Goal: Transaction & Acquisition: Obtain resource

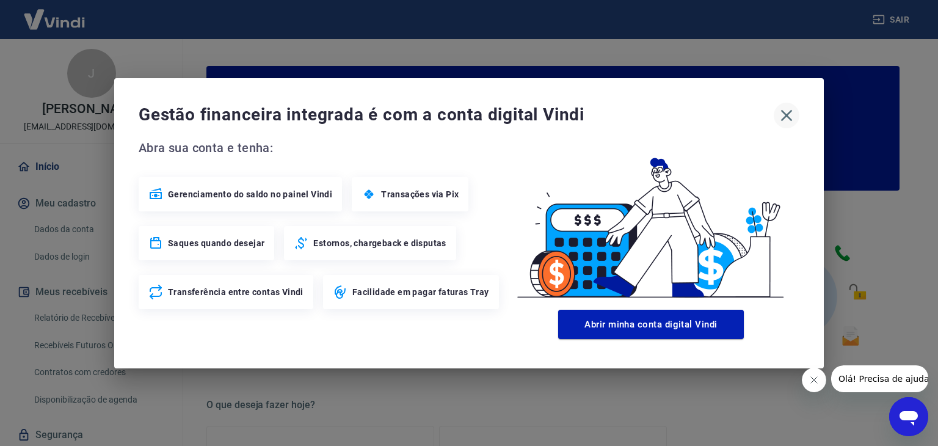
click at [787, 111] on icon "button" at bounding box center [787, 116] width 20 height 20
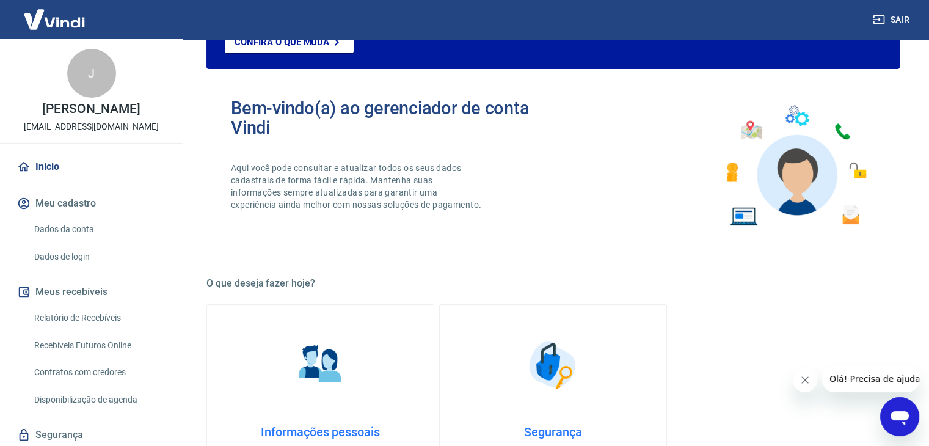
scroll to position [244, 0]
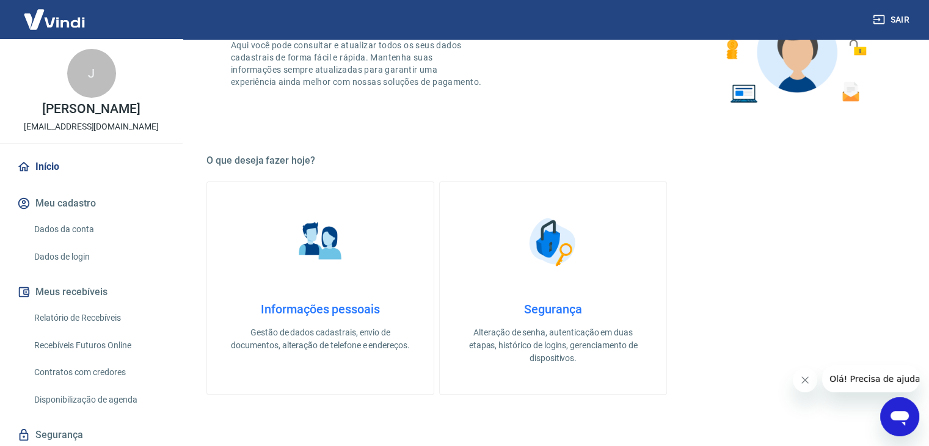
click at [118, 328] on link "Relatório de Recebíveis" at bounding box center [98, 317] width 139 height 25
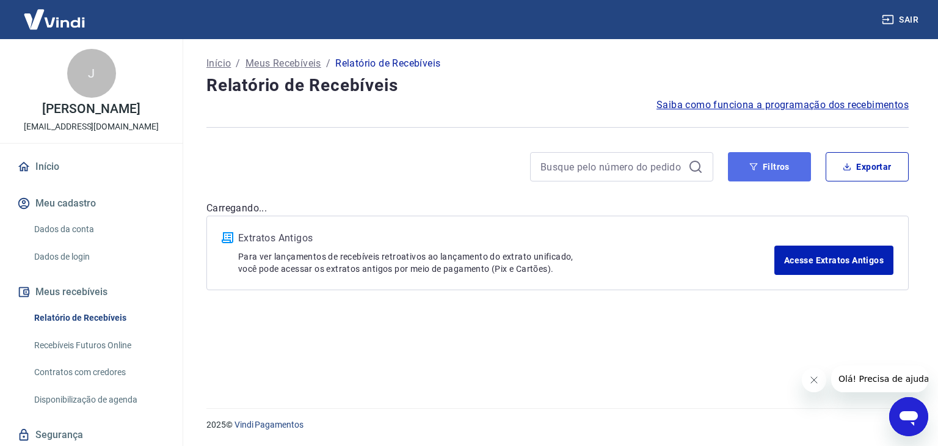
click at [774, 169] on button "Filtros" at bounding box center [769, 166] width 83 height 29
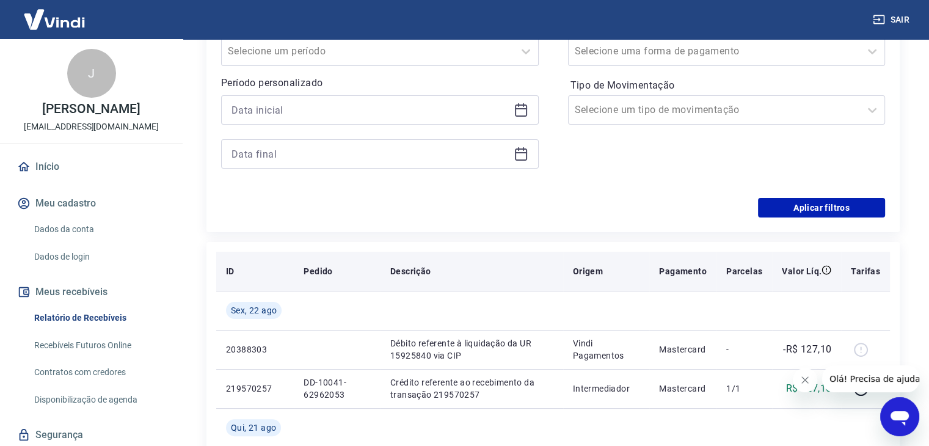
scroll to position [244, 0]
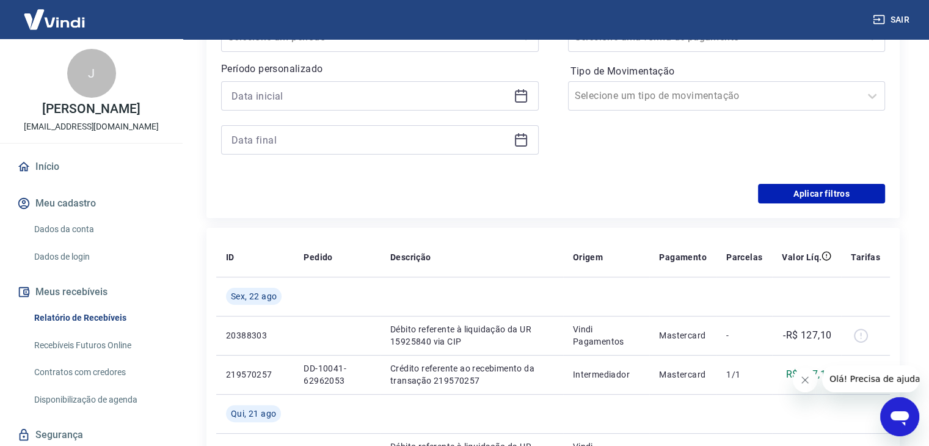
click at [522, 96] on icon at bounding box center [521, 96] width 15 height 15
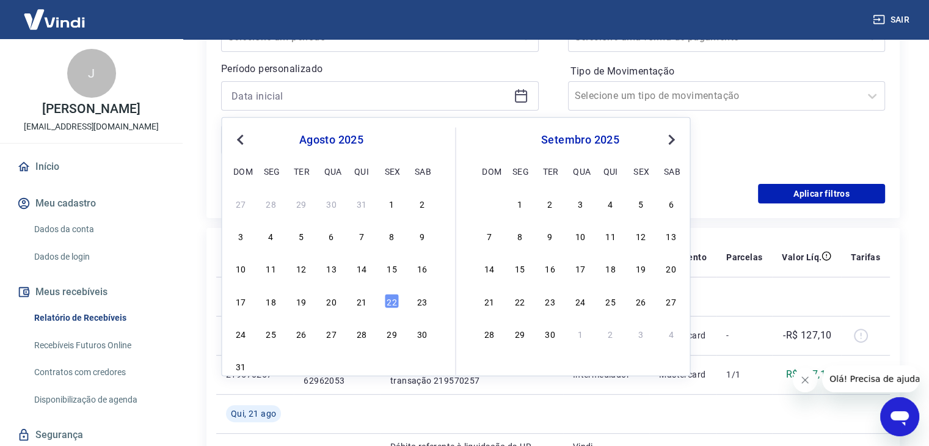
click at [369, 301] on div "17 18 19 20 21 22 23" at bounding box center [330, 301] width 199 height 18
click at [365, 301] on div "21" at bounding box center [361, 300] width 15 height 15
type input "[DATE]"
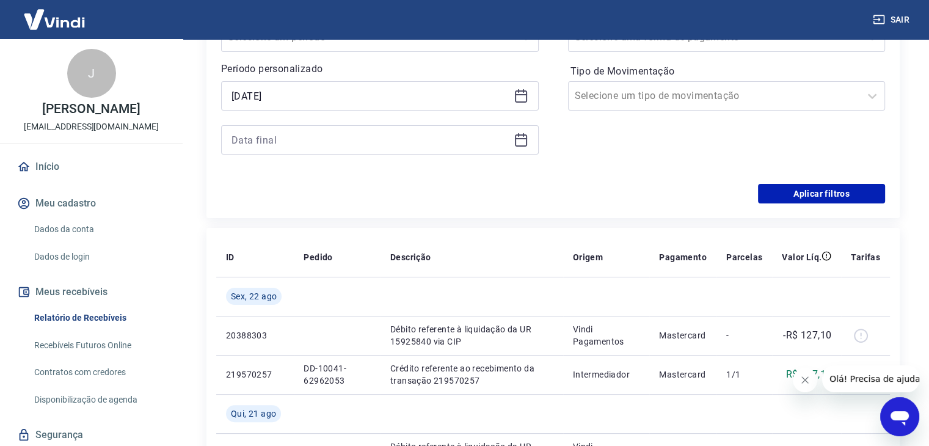
click at [521, 144] on icon at bounding box center [521, 140] width 15 height 15
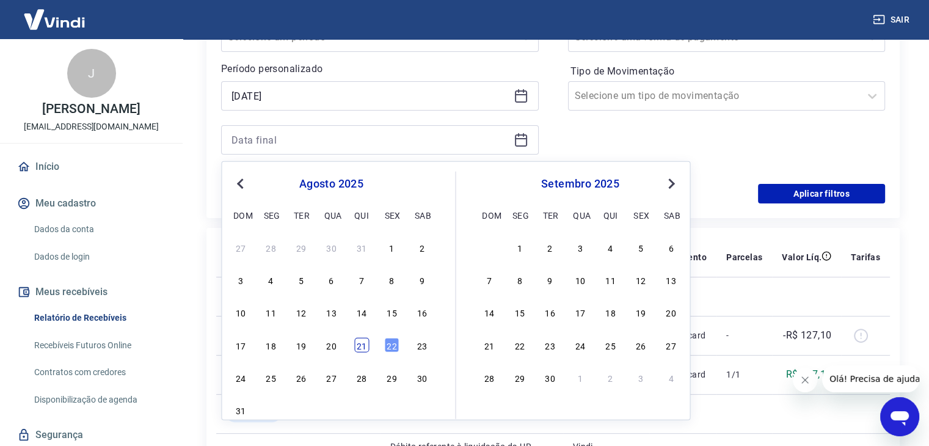
click at [365, 341] on div "21" at bounding box center [361, 344] width 15 height 15
type input "[DATE]"
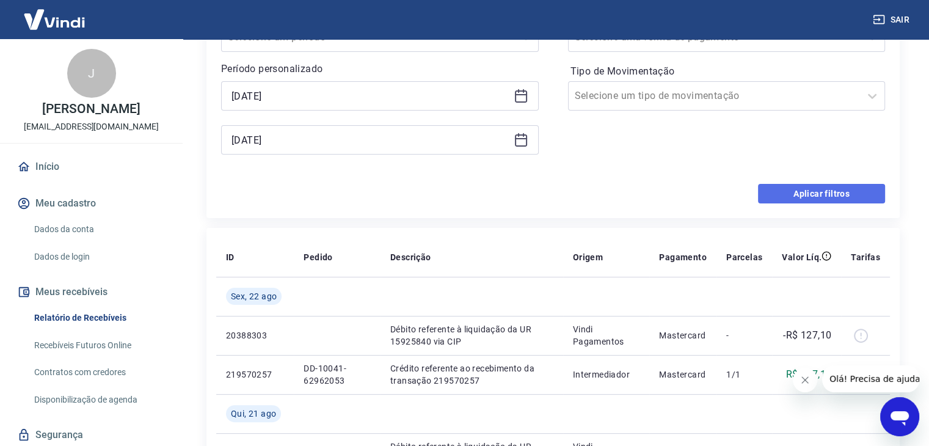
click at [810, 191] on button "Aplicar filtros" at bounding box center [821, 194] width 127 height 20
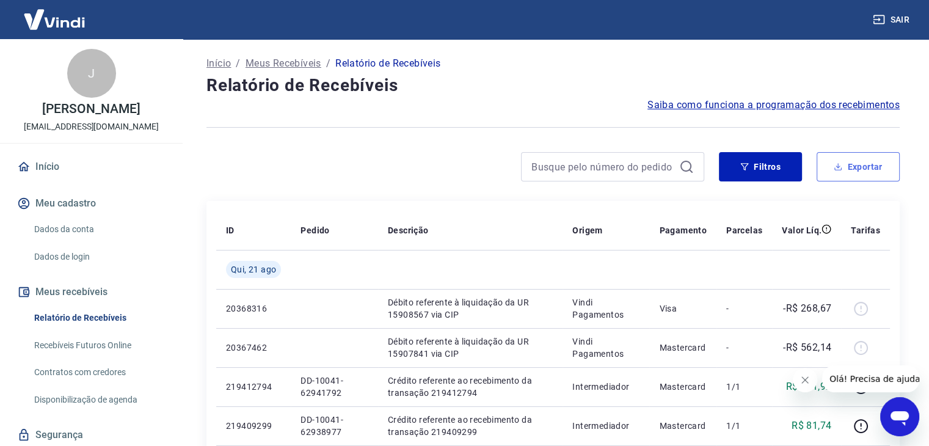
click at [859, 169] on button "Exportar" at bounding box center [858, 166] width 83 height 29
type input "[DATE]"
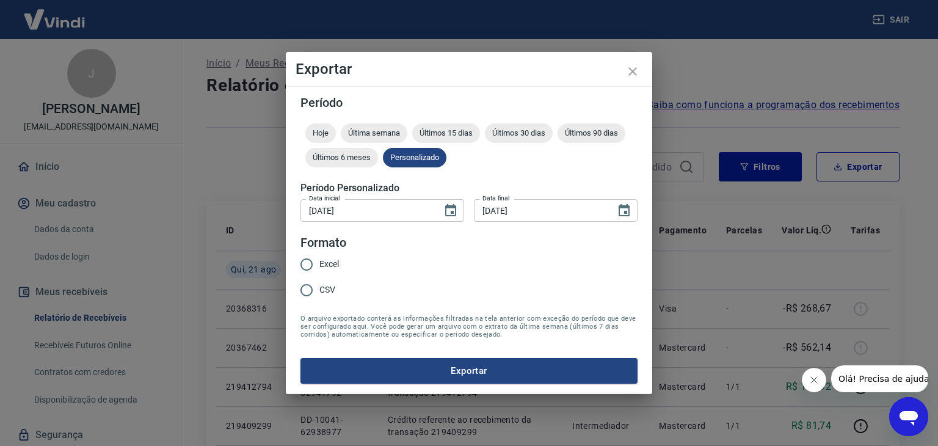
click at [327, 264] on span "Excel" at bounding box center [329, 264] width 20 height 13
click at [319, 264] on input "Excel" at bounding box center [307, 265] width 26 height 26
radio input "true"
click at [461, 367] on button "Exportar" at bounding box center [469, 371] width 337 height 26
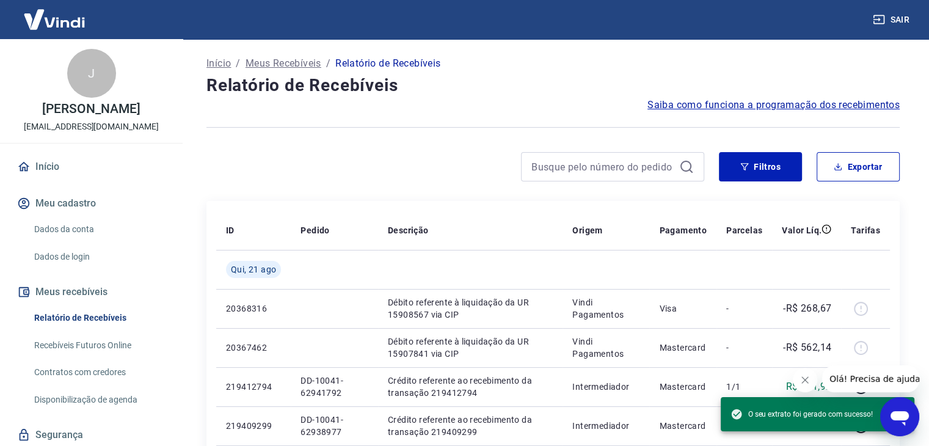
click at [886, 13] on button "Sair" at bounding box center [892, 20] width 44 height 23
